Goal: Task Accomplishment & Management: Use online tool/utility

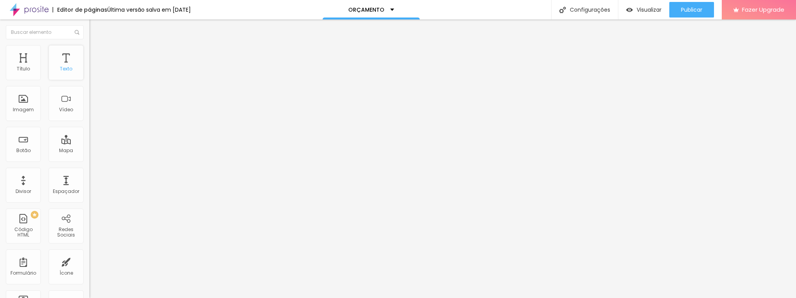
click at [57, 60] on div "Texto" at bounding box center [66, 62] width 35 height 35
click at [96, 53] on span "Estilo" at bounding box center [102, 50] width 12 height 7
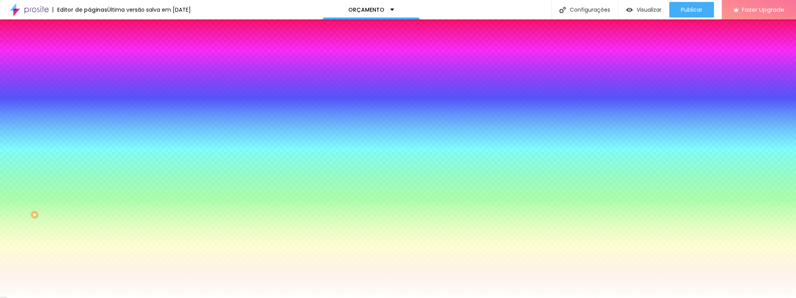
click at [89, 44] on img at bounding box center [92, 40] width 7 height 7
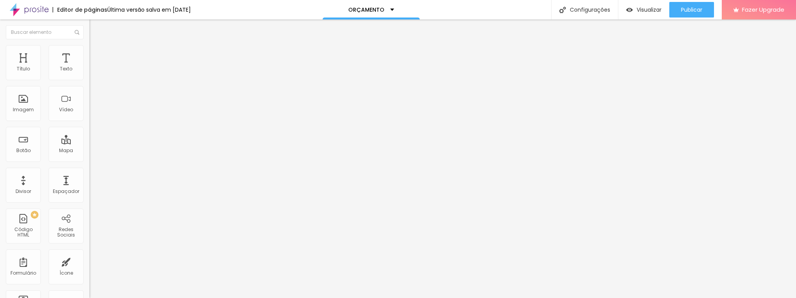
click at [89, 71] on span "Encaixotado" at bounding box center [104, 67] width 30 height 7
click at [89, 83] on span "Completo" at bounding box center [101, 79] width 24 height 7
click at [89, 75] on span "Encaixotado" at bounding box center [104, 72] width 30 height 7
click at [89, 53] on img at bounding box center [92, 56] width 7 height 7
click at [89, 46] on img at bounding box center [92, 48] width 7 height 7
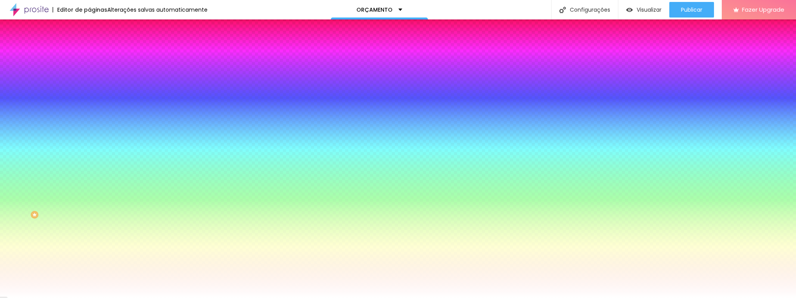
click at [89, 81] on span "Nenhum" at bounding box center [99, 77] width 20 height 7
click at [89, 93] on span "Parallax" at bounding box center [98, 89] width 19 height 7
click at [89, 45] on li "Conteúdo" at bounding box center [133, 41] width 89 height 8
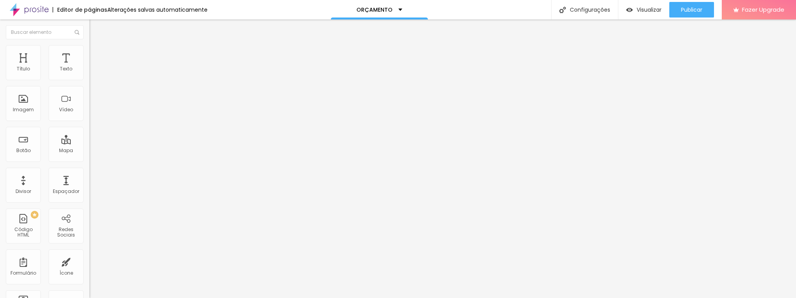
click at [95, 30] on img "button" at bounding box center [98, 28] width 6 height 6
click at [89, 122] on span "1:1 Quadrado" at bounding box center [104, 118] width 31 height 7
click at [89, 126] on span "Cinema" at bounding box center [98, 123] width 19 height 7
click at [89, 134] on span "Padrão" at bounding box center [97, 130] width 17 height 7
click at [89, 138] on span "Quadrado" at bounding box center [101, 135] width 25 height 7
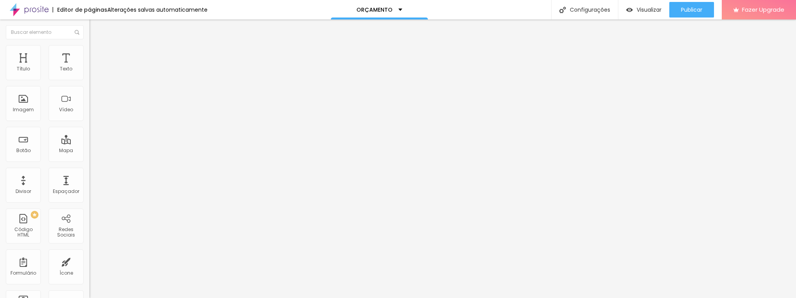
click at [89, 79] on input "Orçamento ensaios a partir de" at bounding box center [135, 75] width 93 height 8
click at [89, 173] on img at bounding box center [91, 171] width 4 height 4
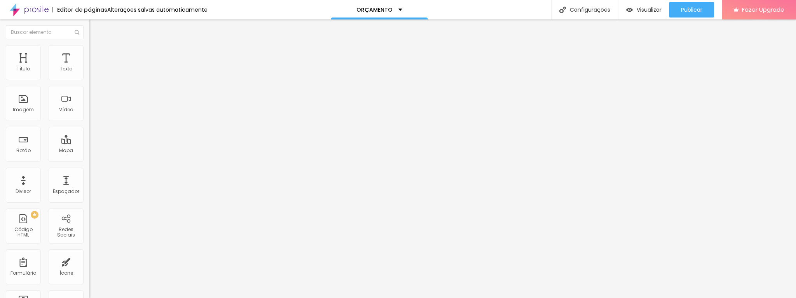
click at [95, 28] on img "button" at bounding box center [98, 28] width 6 height 6
click at [19, 181] on div "Divisor" at bounding box center [23, 185] width 35 height 35
click at [95, 27] on img "button" at bounding box center [98, 28] width 6 height 6
click at [89, 49] on img at bounding box center [92, 48] width 7 height 7
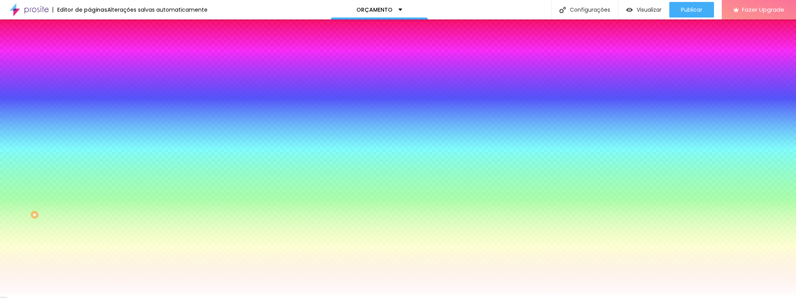
click at [78, 297] on div at bounding box center [395, 298] width 791 height 0
click at [89, 264] on input "#FFFFFF" at bounding box center [135, 268] width 93 height 8
click at [89, 264] on div at bounding box center [133, 264] width 89 height 0
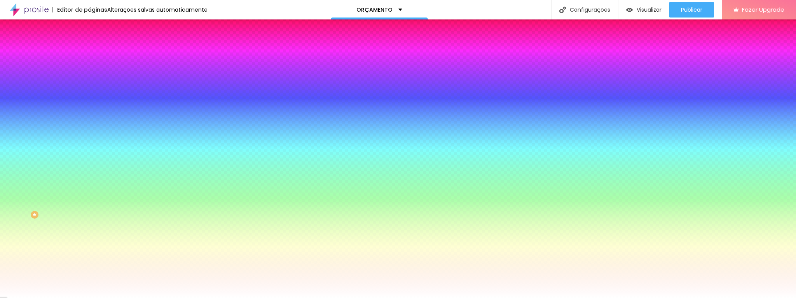
click at [70, 224] on div at bounding box center [398, 149] width 796 height 298
click at [69, 226] on div at bounding box center [398, 149] width 796 height 298
click at [68, 227] on div at bounding box center [398, 149] width 796 height 298
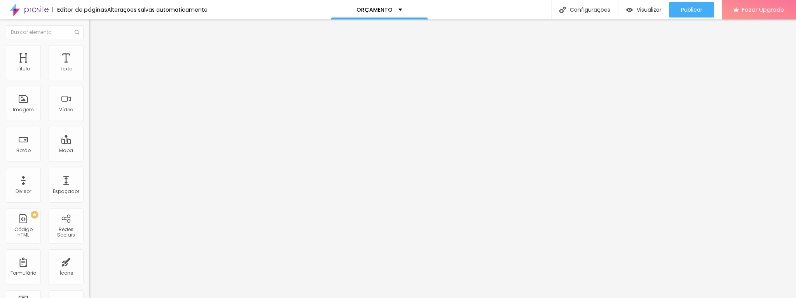
click at [96, 54] on span "Avançado" at bounding box center [109, 50] width 26 height 7
click at [89, 44] on img at bounding box center [92, 40] width 7 height 7
click at [89, 51] on img at bounding box center [92, 54] width 7 height 7
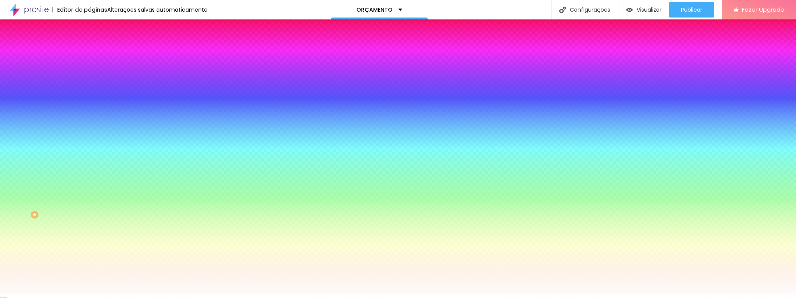
click at [93, 100] on img at bounding box center [95, 102] width 5 height 5
radio input "false"
radio input "true"
click at [93, 100] on img at bounding box center [95, 102] width 5 height 5
radio input "true"
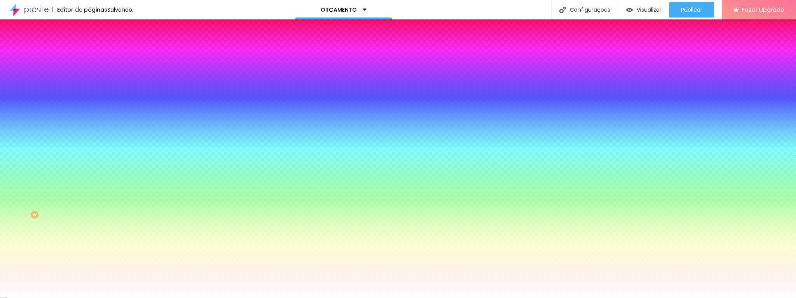
radio input "false"
click at [93, 100] on img at bounding box center [95, 102] width 5 height 5
radio input "false"
radio input "true"
type input "95"
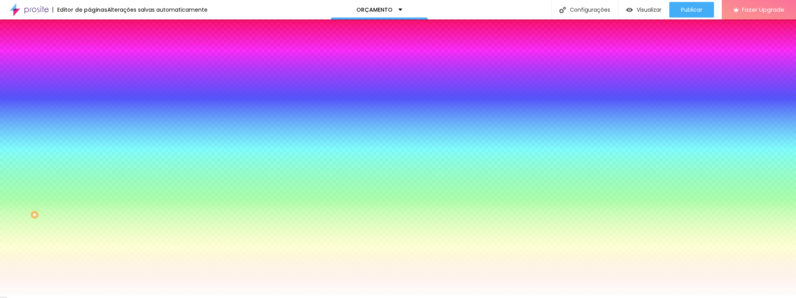
type input "95"
type input "85"
type input "90"
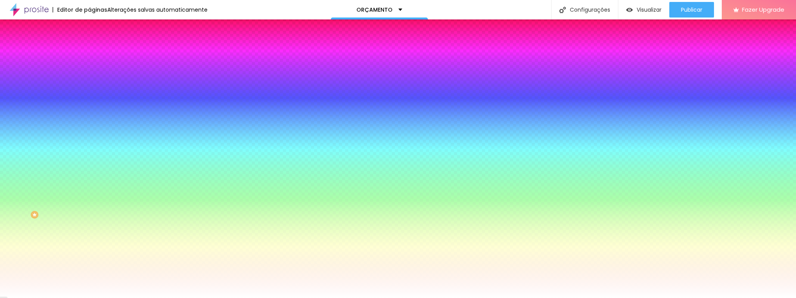
type input "95"
drag, startPoint x: 76, startPoint y: 129, endPoint x: 70, endPoint y: 128, distance: 5.5
type input "95"
click at [89, 128] on input "range" at bounding box center [114, 129] width 50 height 6
click at [89, 59] on li "Avançado" at bounding box center [133, 63] width 89 height 8
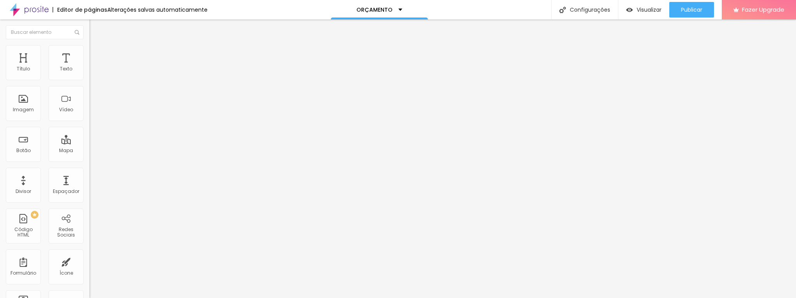
click at [89, 51] on li "Conteúdo" at bounding box center [133, 48] width 89 height 8
click at [89, 57] on li "Estilo" at bounding box center [133, 55] width 89 height 8
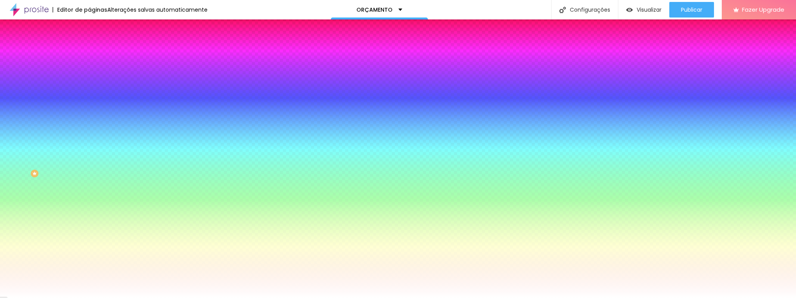
scroll to position [46, 0]
click at [89, 244] on span "Seta" at bounding box center [94, 241] width 11 height 7
click at [89, 239] on span "Abrir" at bounding box center [94, 235] width 10 height 7
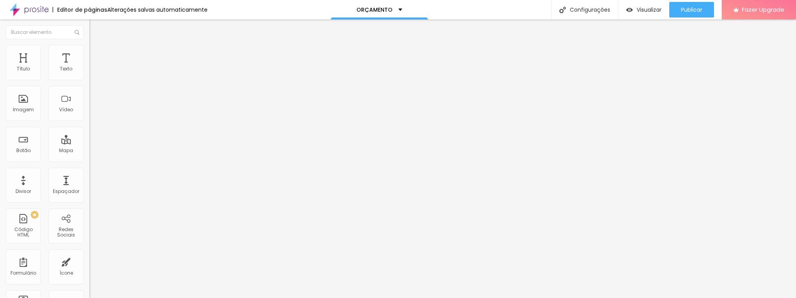
click at [89, 55] on img at bounding box center [92, 54] width 7 height 7
click at [89, 112] on input "radio" at bounding box center [91, 109] width 5 height 5
radio input "true"
click at [94, 112] on input "radio" at bounding box center [96, 109] width 5 height 5
radio input "true"
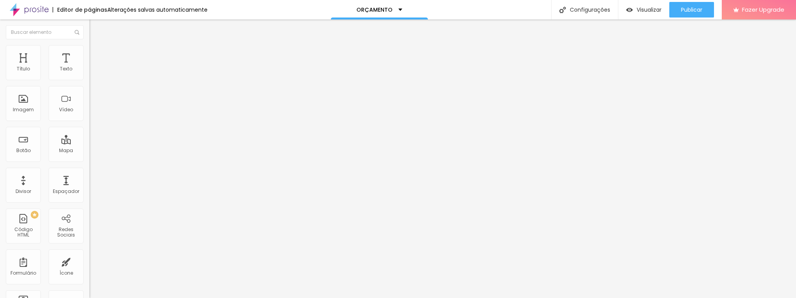
radio input "false"
click at [95, 29] on img "button" at bounding box center [98, 28] width 6 height 6
click at [60, 67] on div "Texto" at bounding box center [66, 68] width 12 height 5
click at [89, 122] on span "1:1 Quadrado" at bounding box center [104, 118] width 31 height 7
click at [89, 143] on span "Original" at bounding box center [98, 139] width 19 height 7
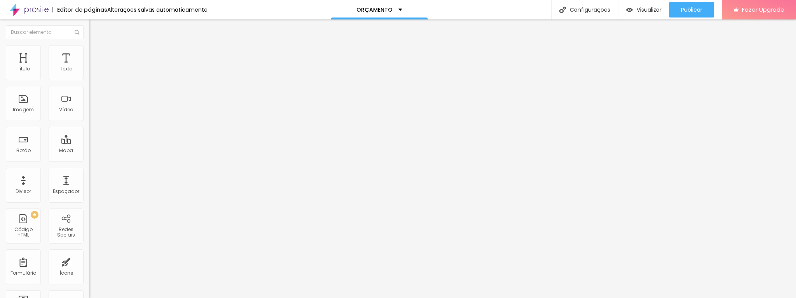
click at [89, 51] on li "Estilo" at bounding box center [133, 49] width 89 height 8
type input "177"
type input "172"
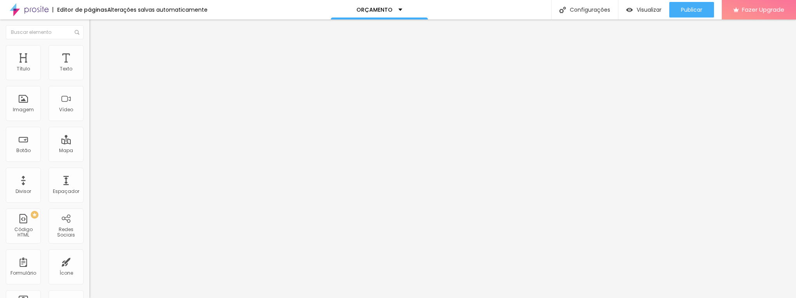
type input "152"
type input "107"
type input "97"
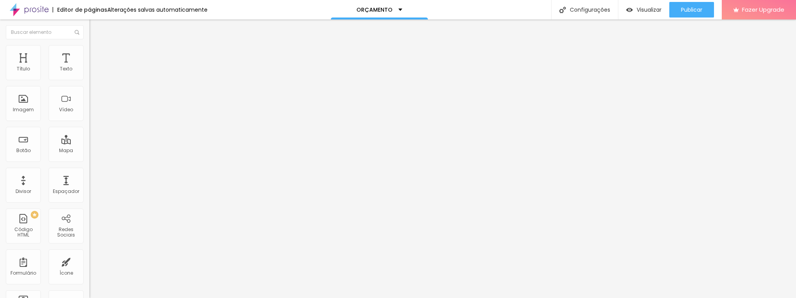
type input "97"
type input "78"
type input "73"
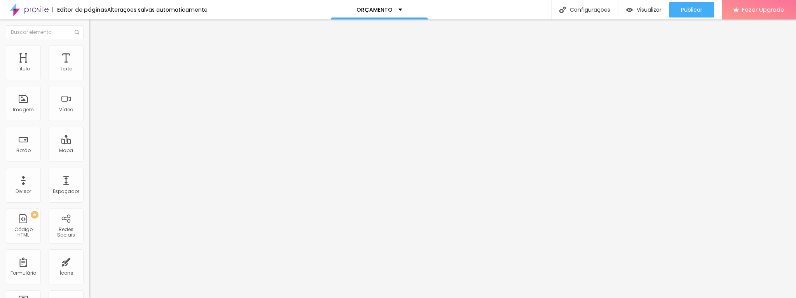
type input "70"
type input "65"
type input "63"
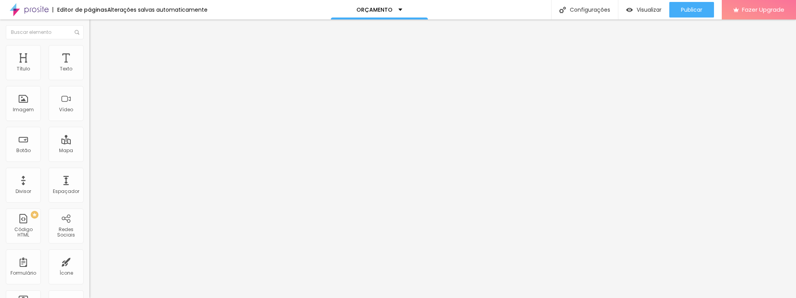
type input "63"
type input "62"
type input "60"
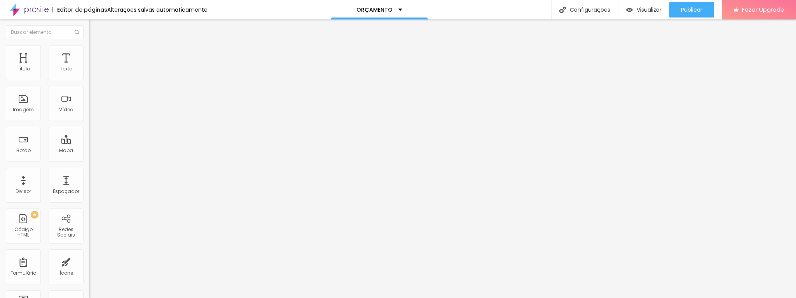
type input "59"
type input "54"
type input "51"
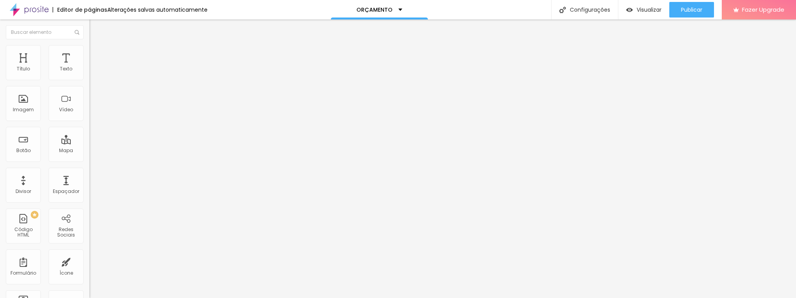
type input "51"
type input "49"
type input "46"
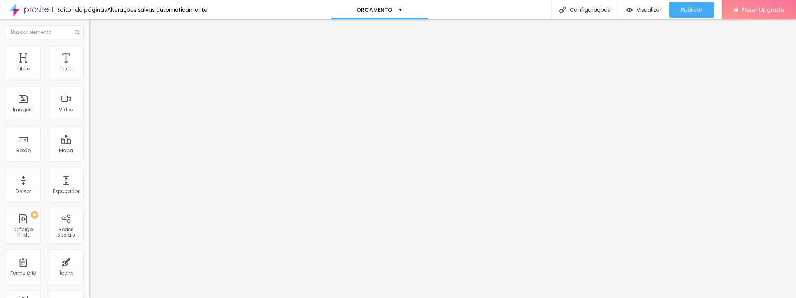
type input "45"
type input "44"
type input "43"
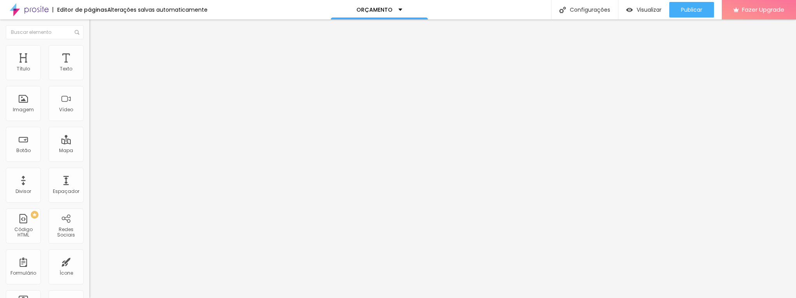
type input "43"
type input "42"
type input "41"
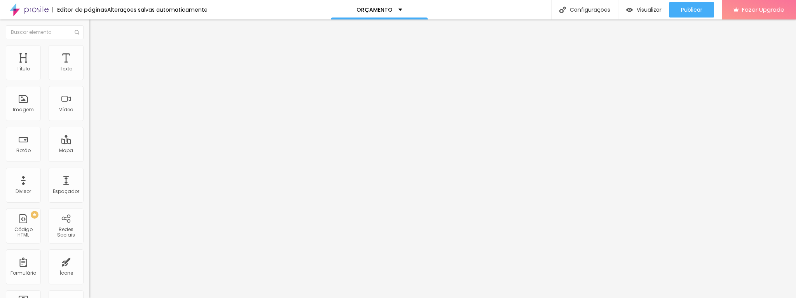
type input "40"
type input "38"
type input "36"
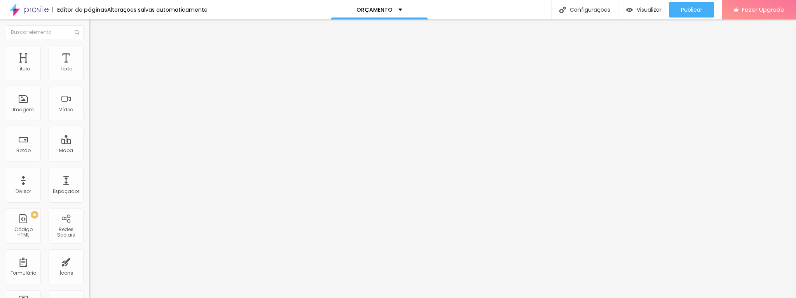
type input "36"
type input "32"
type input "28"
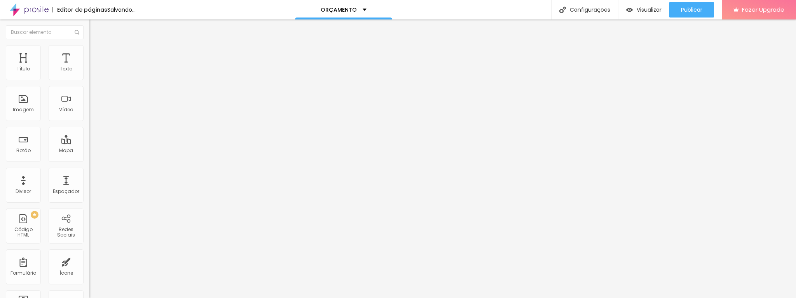
type input "25"
type input "22"
type input "20"
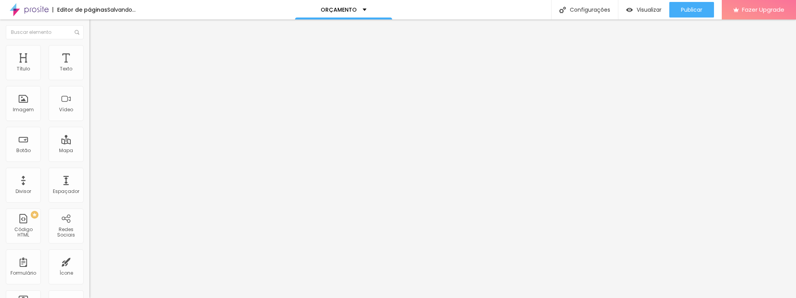
type input "20"
type input "19"
type input "18"
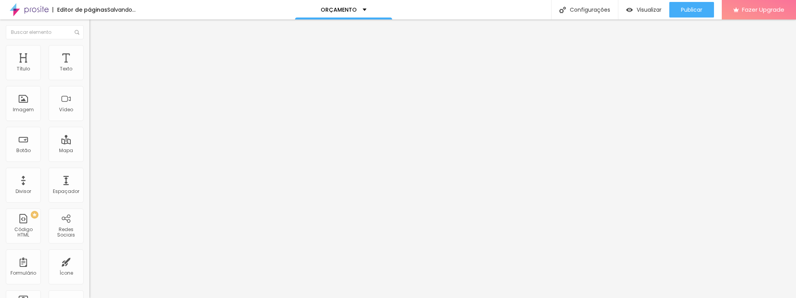
type input "17"
type input "14"
type input "12"
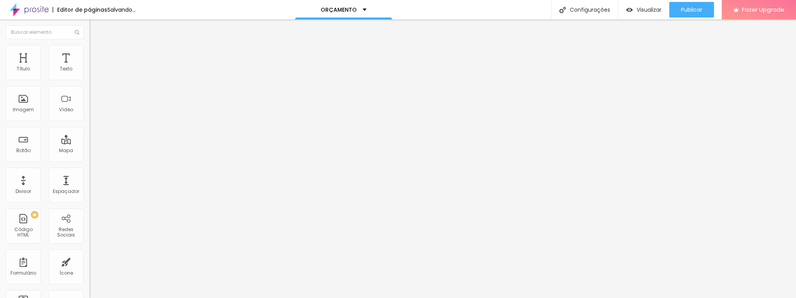
type input "12"
type input "10"
type input "9"
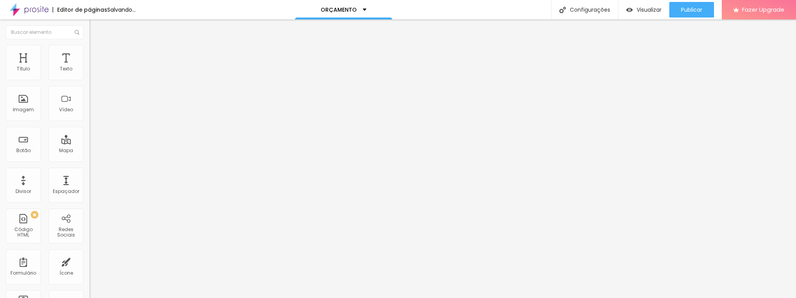
type input "8"
type input "7"
type input "6"
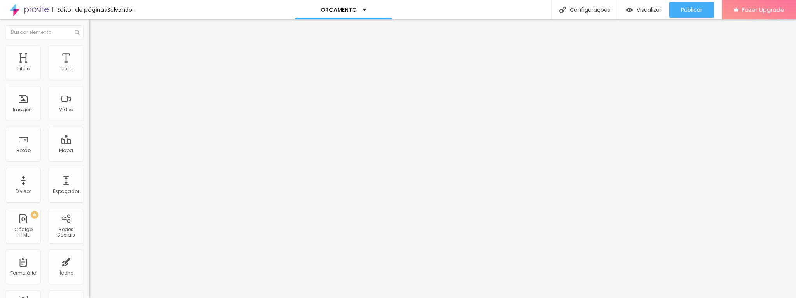
type input "6"
type input "5"
type input "4"
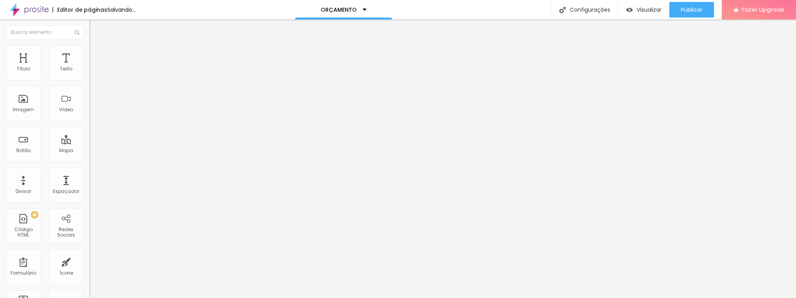
type input "2"
type input "1"
type input "0"
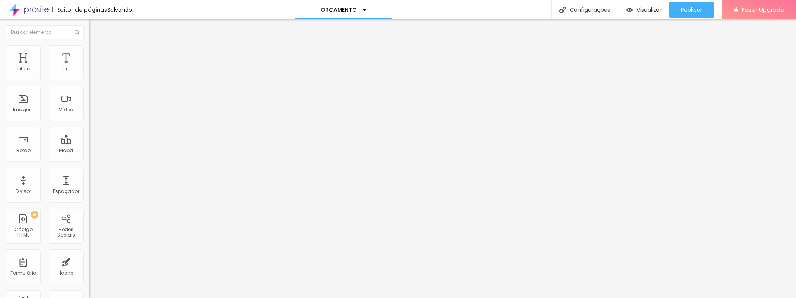
type input "0"
drag, startPoint x: 59, startPoint y: 99, endPoint x: 16, endPoint y: 107, distance: 43.8
type input "0"
click at [89, 171] on input "range" at bounding box center [114, 174] width 50 height 6
click at [96, 55] on span "Avançado" at bounding box center [109, 58] width 26 height 7
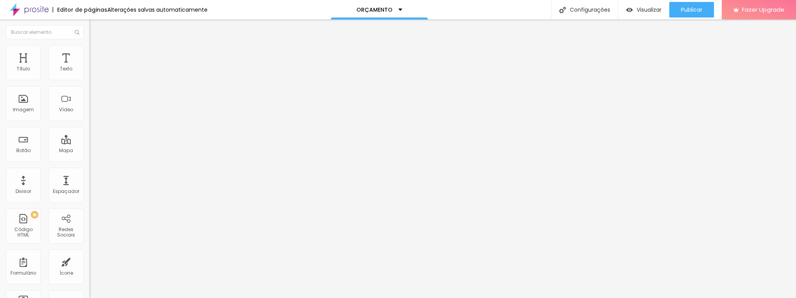
type input "11"
type input "15"
type input "34"
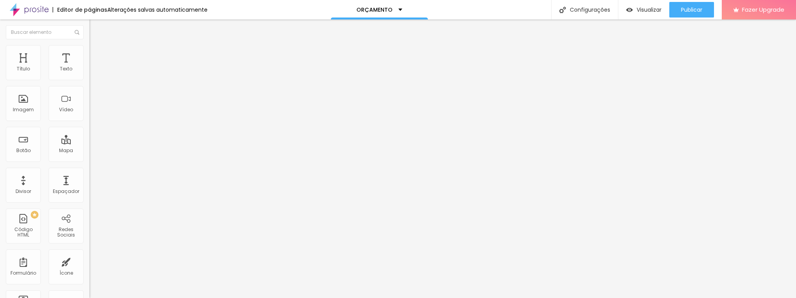
type input "34"
type input "45"
type input "46"
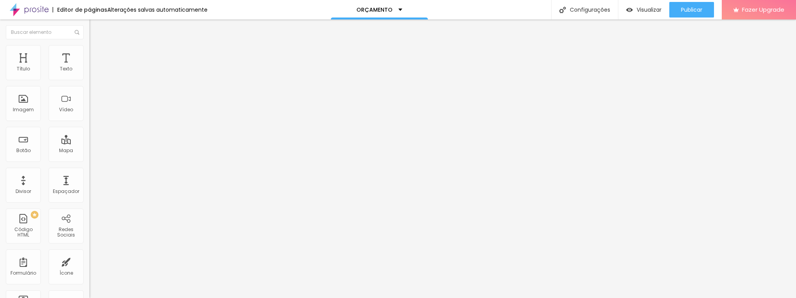
type input "44"
type input "43"
type input "39"
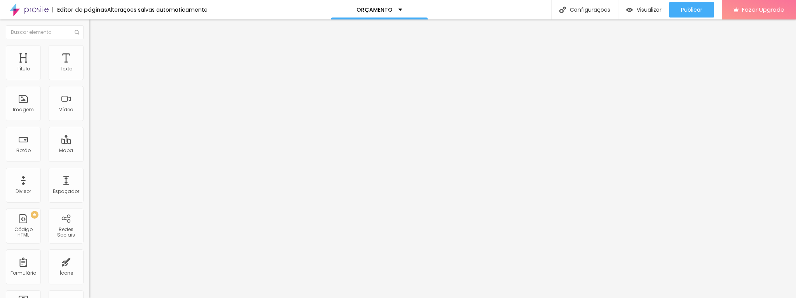
type input "39"
type input "38"
type input "37"
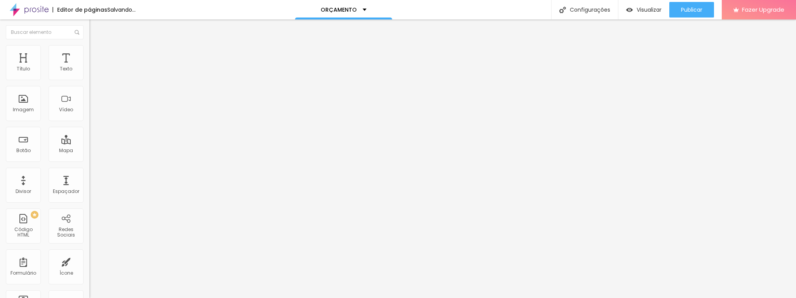
type input "36"
type input "35"
type input "36"
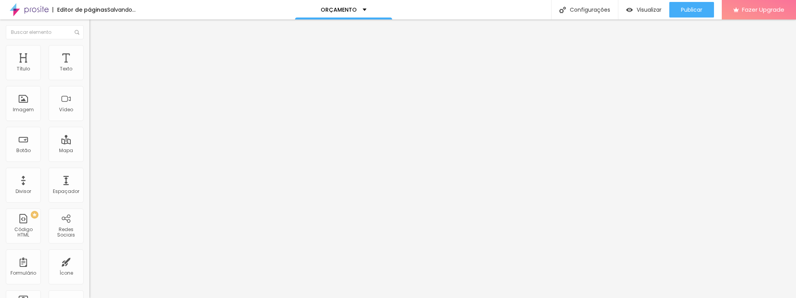
type input "36"
type input "37"
type input "39"
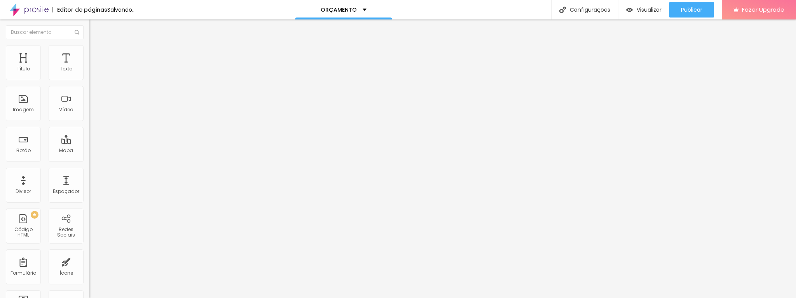
type input "69"
type input "70"
type input "71"
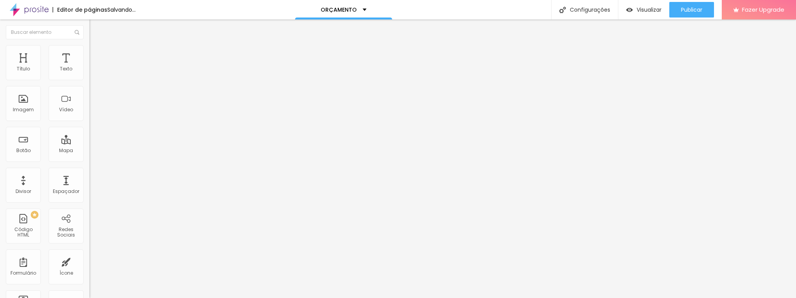
type input "71"
type input "72"
type input "73"
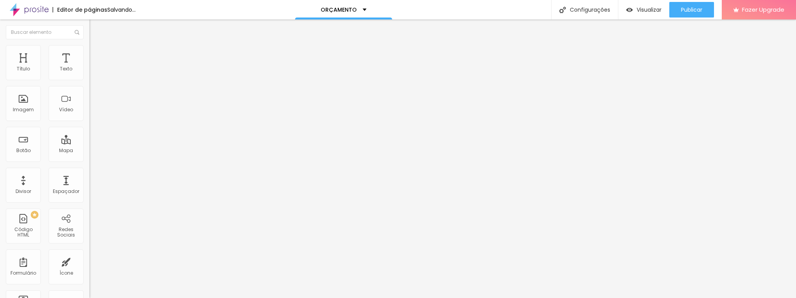
type input "75"
type input "76"
type input "77"
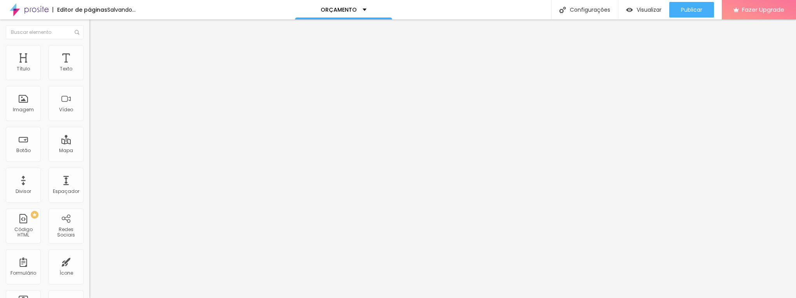
type input "77"
type input "76"
type input "75"
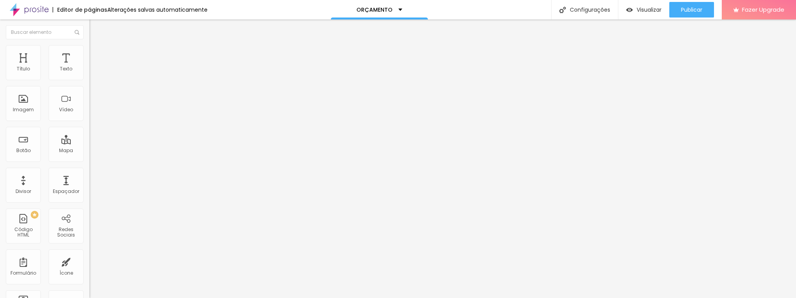
type input "74"
type input "73"
type input "72"
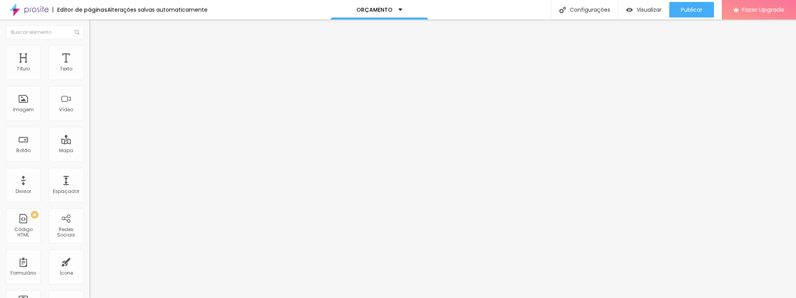
type input "72"
type input "71"
type input "70"
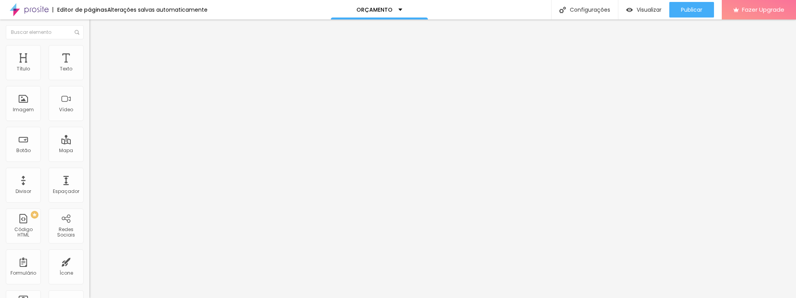
type input "73"
type input "100"
drag, startPoint x: 23, startPoint y: 75, endPoint x: 69, endPoint y: 79, distance: 46.4
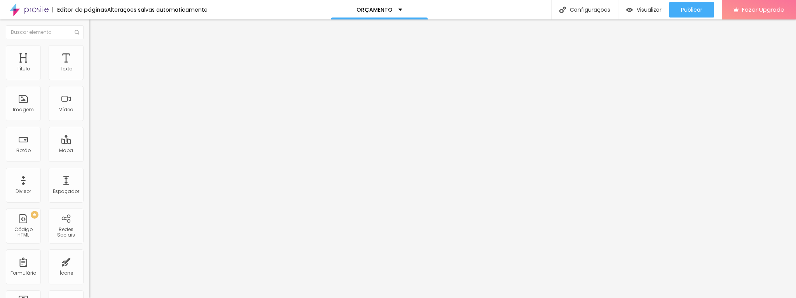
type input "100"
click at [89, 151] on input "range" at bounding box center [114, 154] width 50 height 6
type input "9"
type input "25"
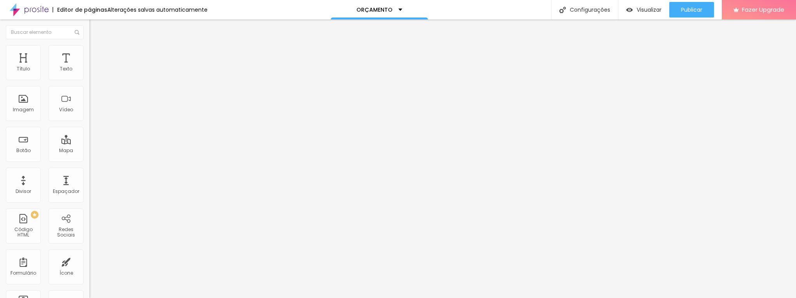
type input "25"
type input "28"
type input "29"
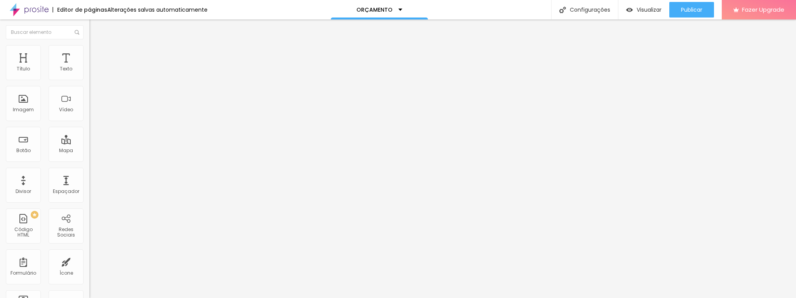
type input "31"
type input "33"
type input "32"
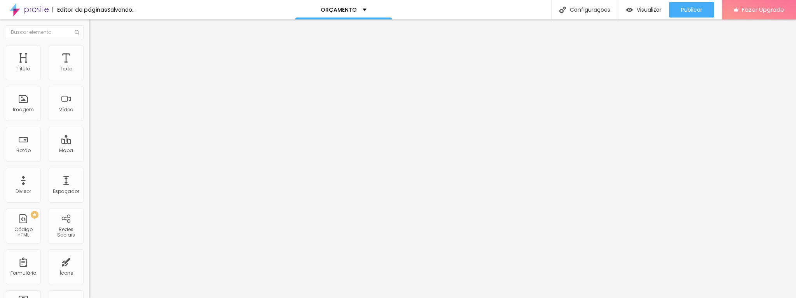
type input "32"
type input "31"
type input "30"
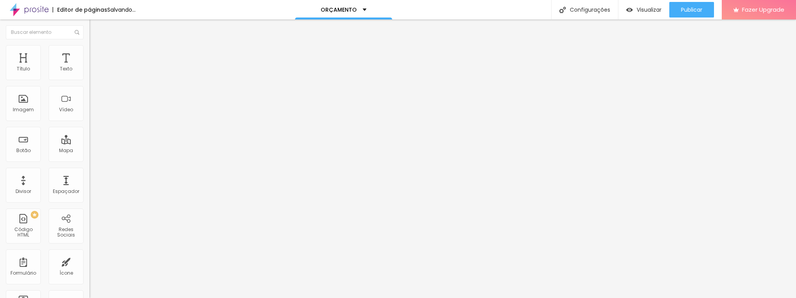
type input "29"
type input "28"
type input "29"
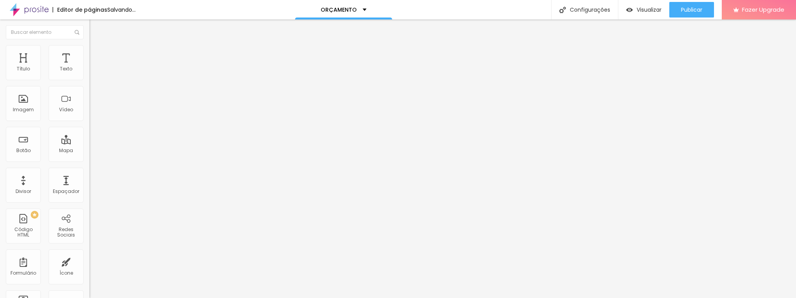
type input "29"
type input "30"
type input "32"
click at [89, 261] on input "range" at bounding box center [114, 264] width 50 height 6
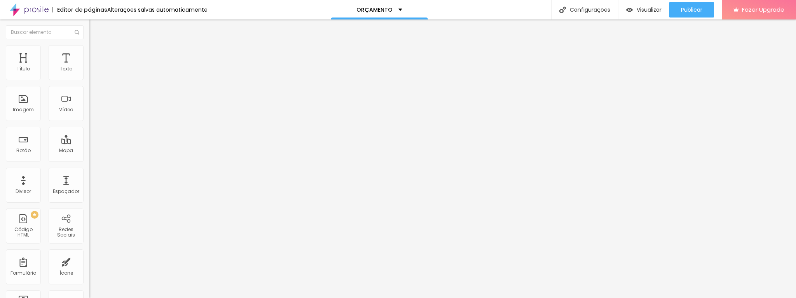
click at [89, 122] on span "1:1 Quadrado" at bounding box center [104, 118] width 31 height 7
click at [89, 143] on span "Original" at bounding box center [98, 139] width 19 height 7
click at [89, 45] on img at bounding box center [92, 48] width 7 height 7
drag, startPoint x: 67, startPoint y: 99, endPoint x: 17, endPoint y: 104, distance: 49.7
click at [89, 171] on input "range" at bounding box center [114, 174] width 50 height 6
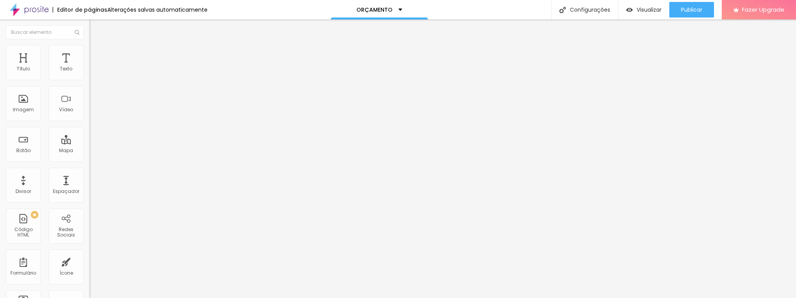
click at [89, 53] on li "Avançado" at bounding box center [133, 57] width 89 height 8
drag, startPoint x: 23, startPoint y: 77, endPoint x: 64, endPoint y: 72, distance: 41.8
click at [89, 151] on input "range" at bounding box center [114, 154] width 50 height 6
click at [89, 122] on span "1:1 Quadrado" at bounding box center [104, 118] width 31 height 7
click at [89, 143] on span "Original" at bounding box center [98, 139] width 19 height 7
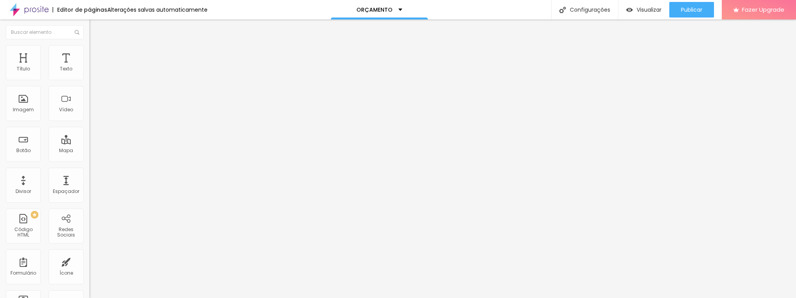
click at [89, 67] on span "Trocar imagem" at bounding box center [110, 63] width 42 height 7
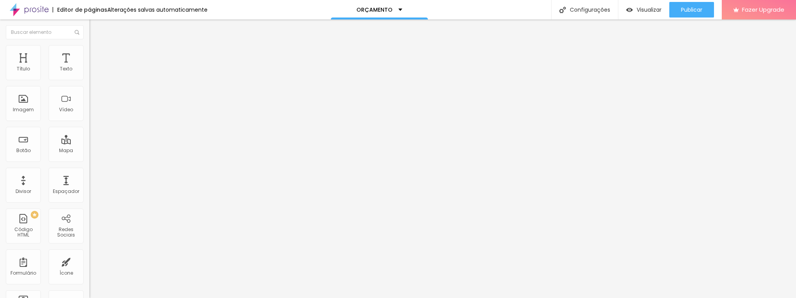
click at [89, 122] on span "Original" at bounding box center [98, 118] width 19 height 7
click at [89, 53] on li "Avançado" at bounding box center [133, 57] width 89 height 8
click at [89, 47] on img at bounding box center [92, 48] width 7 height 7
drag, startPoint x: 64, startPoint y: 98, endPoint x: 14, endPoint y: 103, distance: 50.0
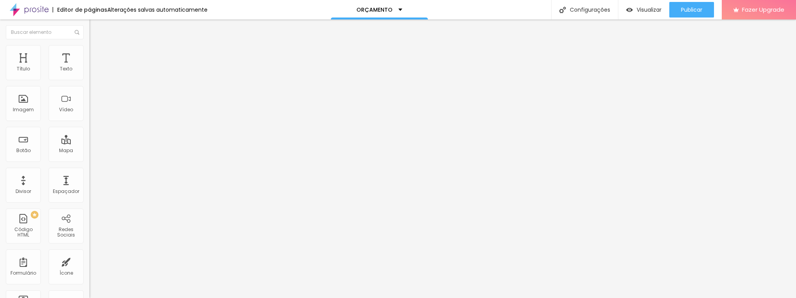
click at [89, 171] on input "range" at bounding box center [114, 174] width 50 height 6
click at [89, 53] on li "Avançado" at bounding box center [133, 57] width 89 height 8
drag, startPoint x: 23, startPoint y: 75, endPoint x: 63, endPoint y: 76, distance: 40.4
click at [89, 151] on input "range" at bounding box center [114, 154] width 50 height 6
click at [89, 46] on img at bounding box center [92, 48] width 7 height 7
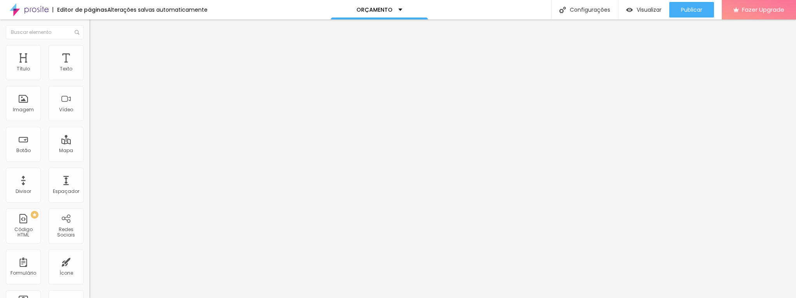
click at [89, 45] on li "Conteúdo" at bounding box center [133, 41] width 89 height 8
click at [89, 122] on span "Original" at bounding box center [98, 118] width 19 height 7
click at [89, 131] on span "Padrão" at bounding box center [97, 127] width 17 height 7
click at [89, 126] on span "Cinema" at bounding box center [98, 123] width 19 height 7
click at [89, 138] on span "Quadrado" at bounding box center [101, 135] width 25 height 7
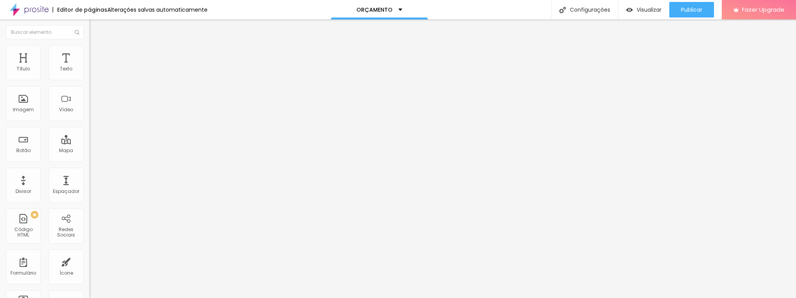
click at [89, 143] on span "Original" at bounding box center [98, 139] width 19 height 7
click at [89, 98] on img at bounding box center [91, 95] width 5 height 5
click at [89, 105] on img at bounding box center [91, 101] width 5 height 5
click at [89, 99] on div at bounding box center [133, 96] width 89 height 6
click at [89, 122] on span "1:1 Quadrado" at bounding box center [104, 118] width 31 height 7
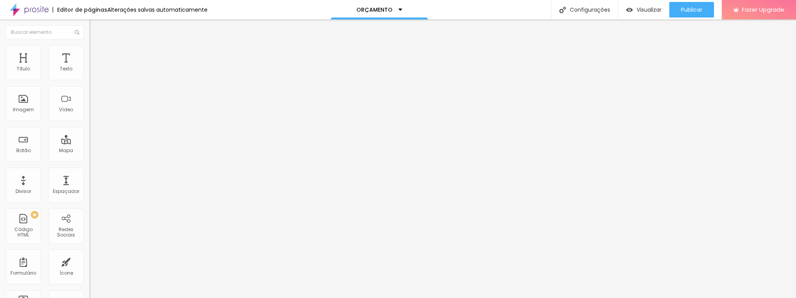
click at [89, 131] on span "Padrão" at bounding box center [97, 127] width 17 height 7
click at [89, 50] on li "Estilo" at bounding box center [133, 49] width 89 height 8
drag, startPoint x: 66, startPoint y: 98, endPoint x: 15, endPoint y: 101, distance: 51.4
click at [89, 171] on input "range" at bounding box center [114, 174] width 50 height 6
drag, startPoint x: 21, startPoint y: 84, endPoint x: 23, endPoint y: 87, distance: 4.0
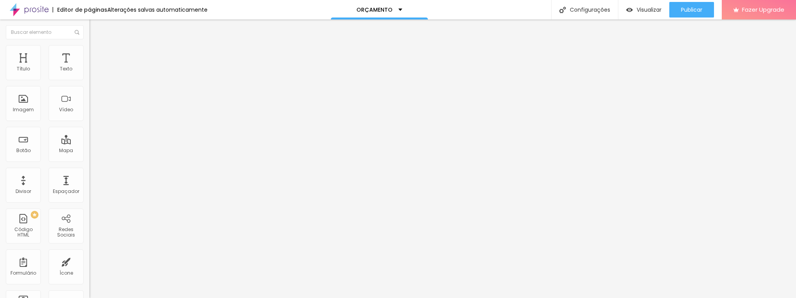
click at [89, 80] on input "range" at bounding box center [114, 76] width 50 height 6
click at [89, 89] on span "Titulo 5" at bounding box center [97, 86] width 17 height 7
click at [89, 51] on li "Avançado" at bounding box center [133, 49] width 89 height 8
drag, startPoint x: 26, startPoint y: 91, endPoint x: 31, endPoint y: 94, distance: 6.1
click at [89, 253] on input "range" at bounding box center [114, 256] width 50 height 6
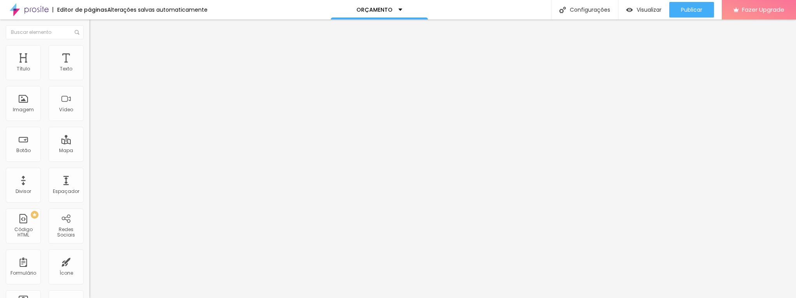
click at [89, 45] on li "Estilo" at bounding box center [133, 41] width 89 height 8
click at [89, 97] on span "Titulo 6" at bounding box center [96, 94] width 15 height 6
click at [89, 67] on span "Titulo 1" at bounding box center [101, 61] width 25 height 11
click at [96, 53] on span "Avançado" at bounding box center [109, 50] width 26 height 7
drag, startPoint x: 22, startPoint y: 77, endPoint x: 11, endPoint y: 77, distance: 10.9
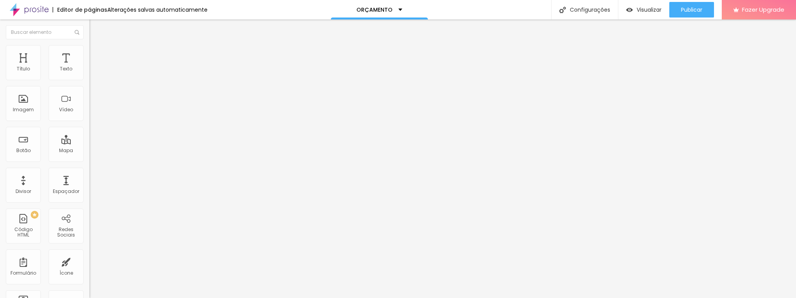
click at [89, 143] on input "range" at bounding box center [114, 146] width 50 height 6
click at [89, 45] on li "Estilo" at bounding box center [133, 41] width 89 height 8
click at [89, 115] on button "button" at bounding box center [94, 111] width 11 height 8
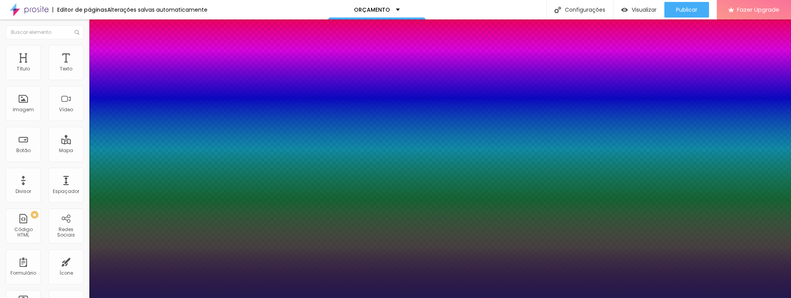
drag, startPoint x: 115, startPoint y: 218, endPoint x: 103, endPoint y: 218, distance: 11.7
drag, startPoint x: 100, startPoint y: 255, endPoint x: 104, endPoint y: 256, distance: 3.9
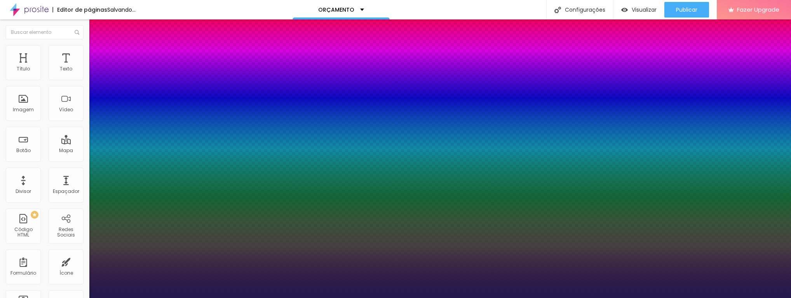
drag, startPoint x: 135, startPoint y: 274, endPoint x: 129, endPoint y: 276, distance: 6.0
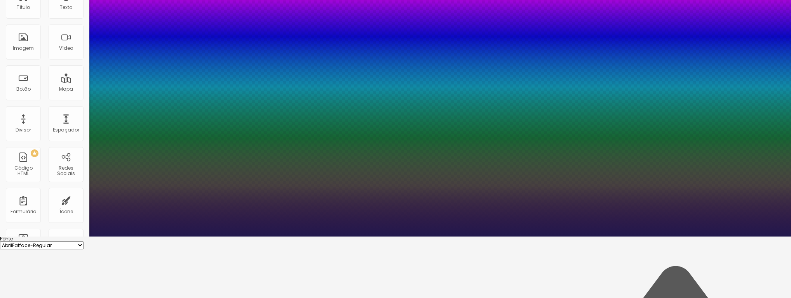
scroll to position [62, 0]
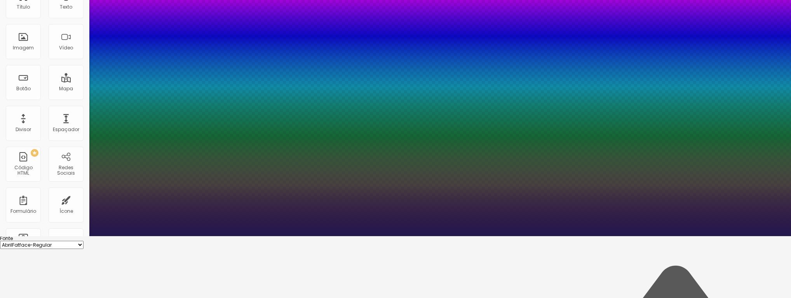
drag, startPoint x: 641, startPoint y: 168, endPoint x: 633, endPoint y: 151, distance: 18.6
click at [633, 236] on div at bounding box center [395, 236] width 791 height 0
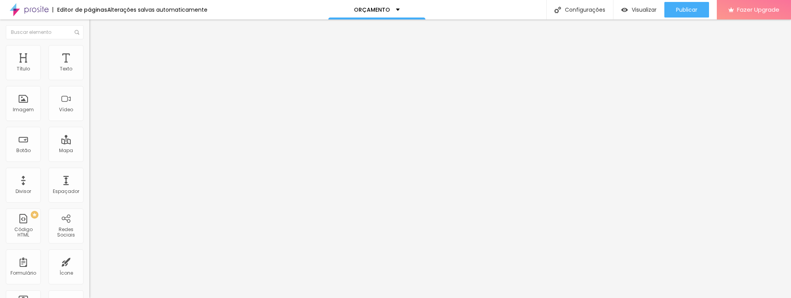
scroll to position [0, 0]
click at [89, 50] on img at bounding box center [92, 48] width 7 height 7
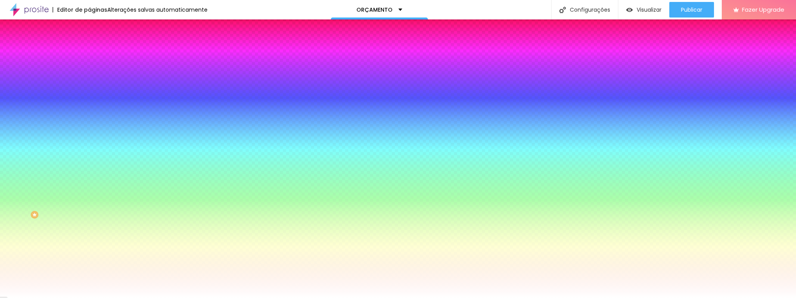
click at [89, 53] on img at bounding box center [92, 56] width 7 height 7
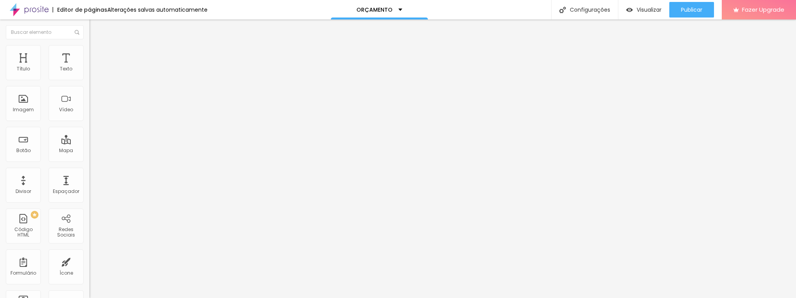
drag, startPoint x: 33, startPoint y: 76, endPoint x: 131, endPoint y: 77, distance: 98.7
click at [131, 151] on input "range" at bounding box center [114, 154] width 50 height 6
drag, startPoint x: 54, startPoint y: 76, endPoint x: 40, endPoint y: 82, distance: 15.2
click at [89, 151] on input "range" at bounding box center [114, 154] width 50 height 6
click at [89, 47] on li "Estilo" at bounding box center [133, 49] width 89 height 8
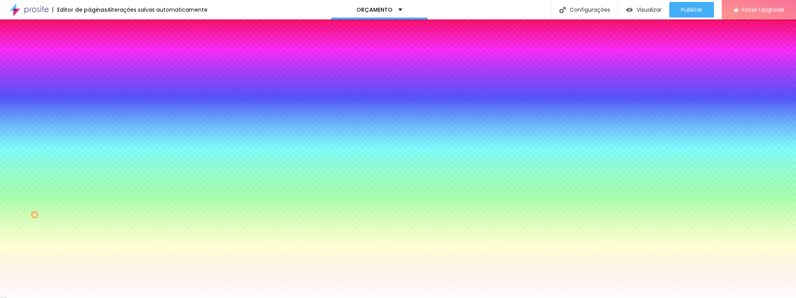
click at [89, 45] on li "Conteúdo" at bounding box center [133, 41] width 89 height 8
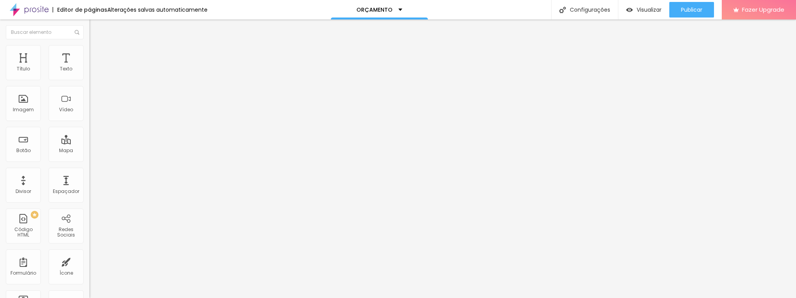
click at [89, 77] on img at bounding box center [91, 74] width 5 height 5
click at [89, 76] on img at bounding box center [91, 74] width 5 height 5
click at [89, 45] on img at bounding box center [92, 48] width 7 height 7
click at [89, 44] on img at bounding box center [92, 40] width 7 height 7
click at [89, 115] on button "button" at bounding box center [94, 111] width 11 height 8
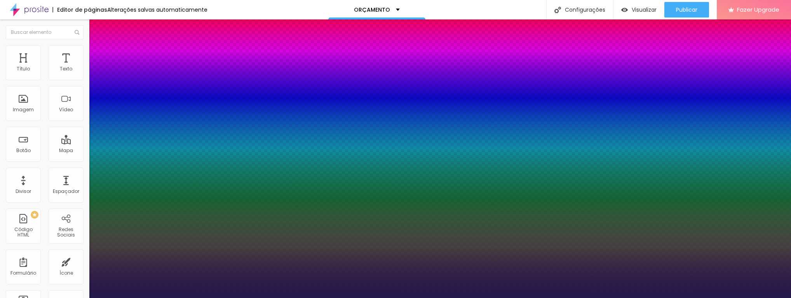
click at [262, 297] on div at bounding box center [395, 298] width 791 height 0
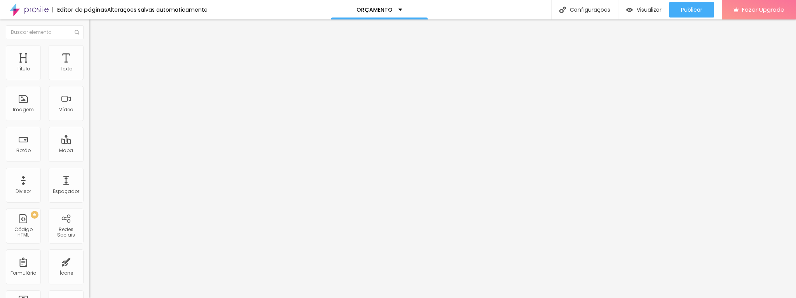
click at [89, 54] on img at bounding box center [92, 54] width 7 height 7
click at [89, 200] on button "button" at bounding box center [94, 203] width 11 height 8
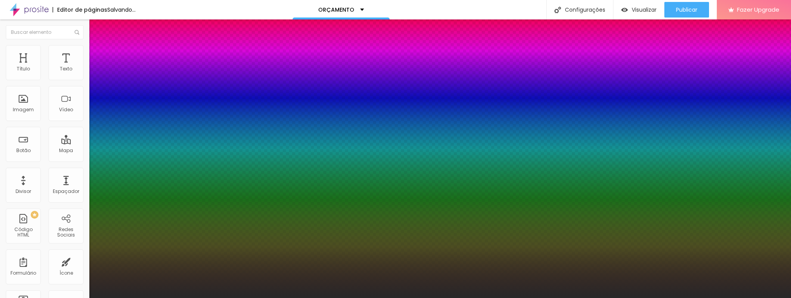
drag, startPoint x: 133, startPoint y: 251, endPoint x: 127, endPoint y: 251, distance: 6.2
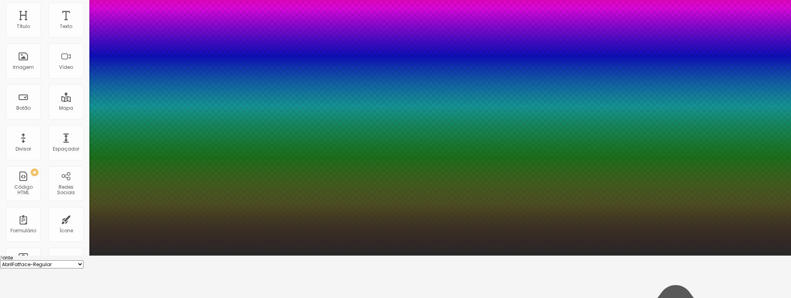
scroll to position [58, 0]
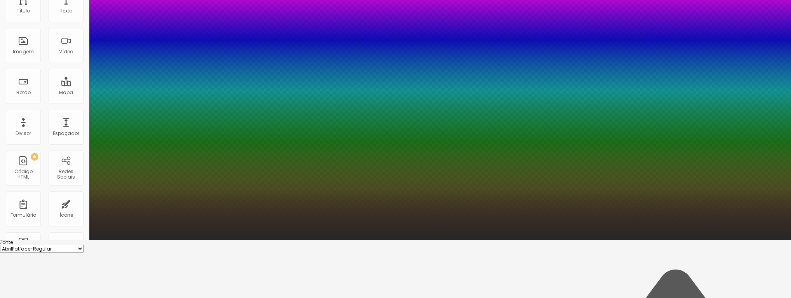
click at [173, 240] on div at bounding box center [395, 240] width 791 height 0
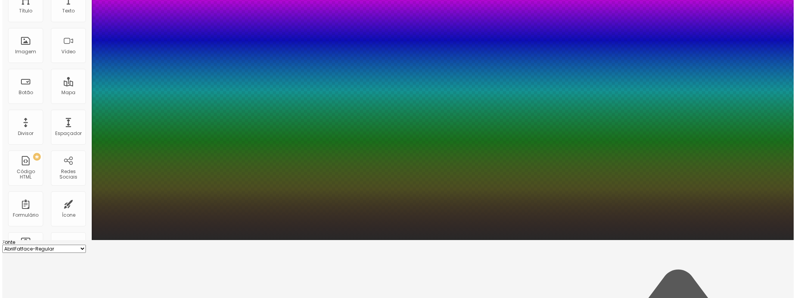
scroll to position [0, 0]
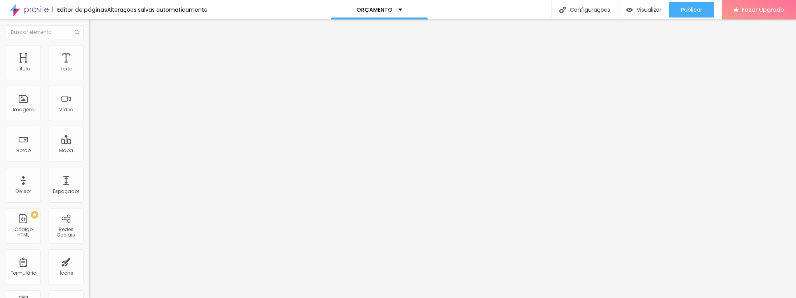
click at [96, 58] on span "Estilo" at bounding box center [102, 56] width 12 height 7
click at [89, 59] on img at bounding box center [92, 62] width 7 height 7
click at [95, 31] on img "button" at bounding box center [97, 31] width 5 height 6
